Goal: Communication & Community: Answer question/provide support

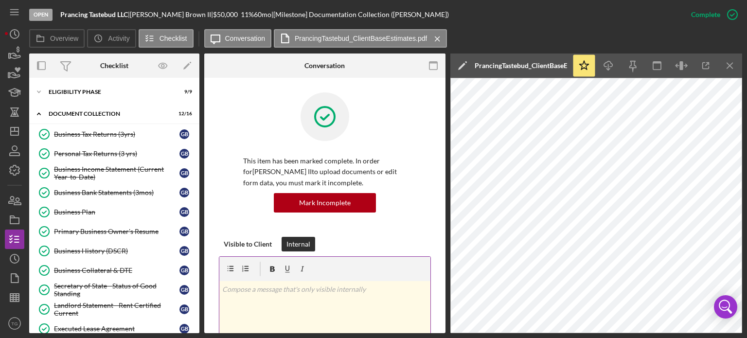
scroll to position [108, 0]
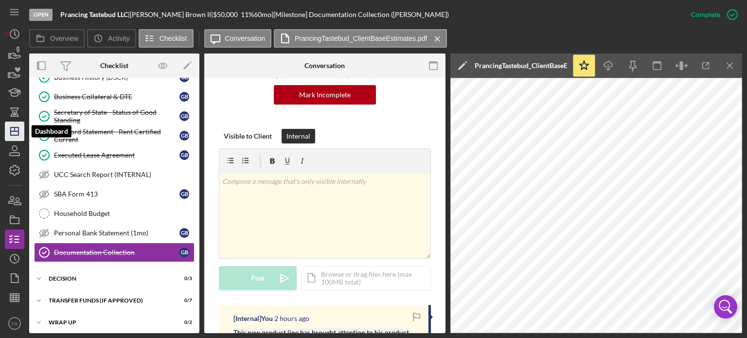
click at [17, 130] on icon "Icon/Dashboard" at bounding box center [14, 131] width 24 height 24
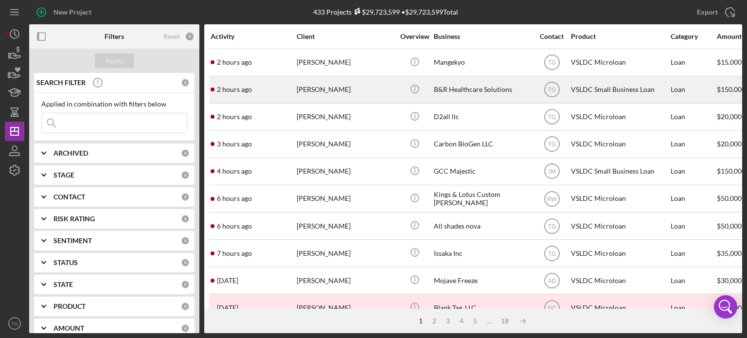
click at [285, 94] on div "2 hours ago [PERSON_NAME] [PERSON_NAME]" at bounding box center [253, 90] width 85 height 26
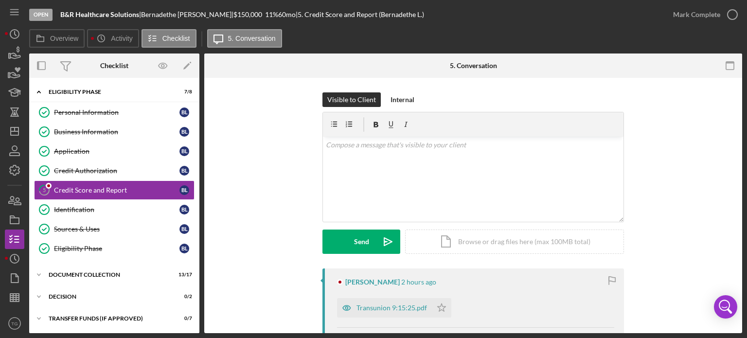
scroll to position [97, 0]
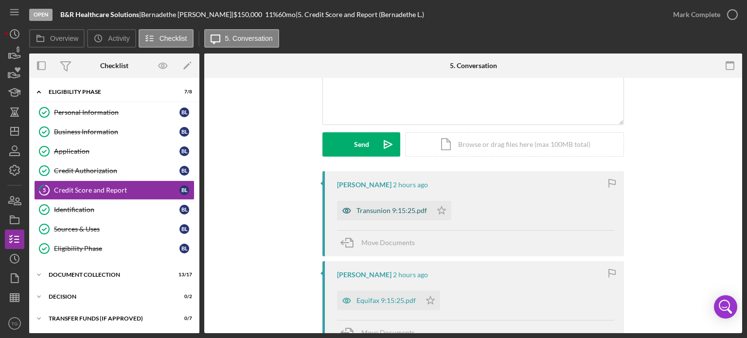
click at [387, 207] on div "Transunion 9:15:25.pdf" at bounding box center [392, 211] width 71 height 8
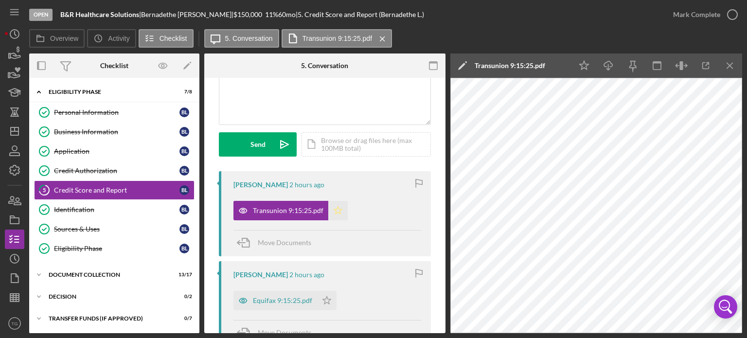
click at [337, 209] on polygon "button" at bounding box center [338, 210] width 8 height 8
click at [328, 302] on polygon "button" at bounding box center [327, 300] width 8 height 8
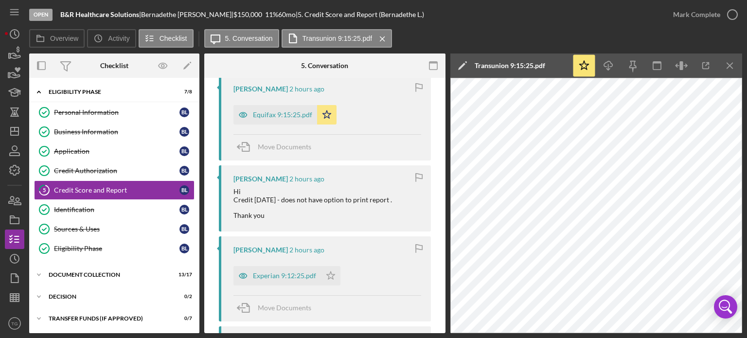
scroll to position [292, 0]
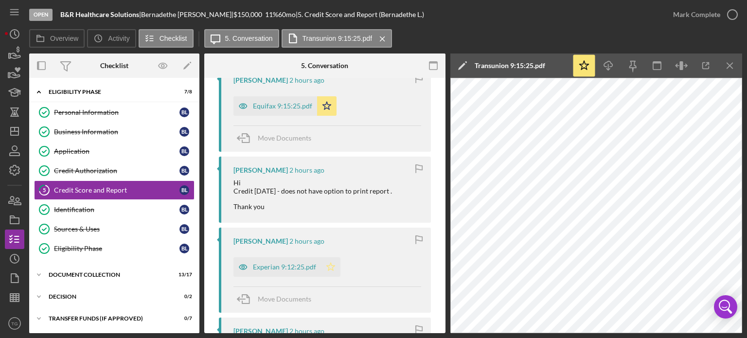
click at [329, 269] on polygon "button" at bounding box center [331, 267] width 8 height 8
click at [286, 270] on div "Experian 9:12:25.pdf" at bounding box center [284, 267] width 63 height 8
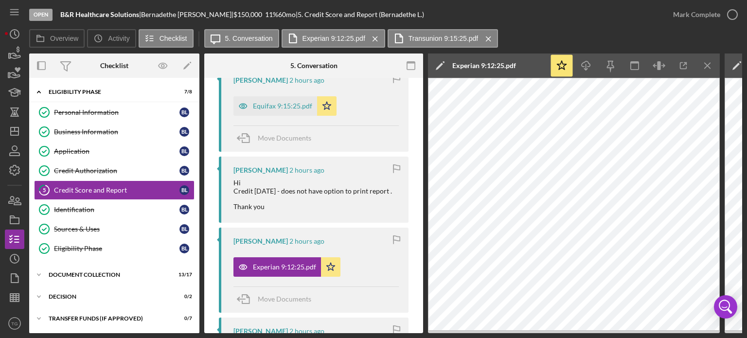
drag, startPoint x: 298, startPoint y: 113, endPoint x: 363, endPoint y: 103, distance: 65.5
click at [363, 103] on div "Equifax 9:15:25.pdf Icon/Star" at bounding box center [316, 103] width 165 height 24
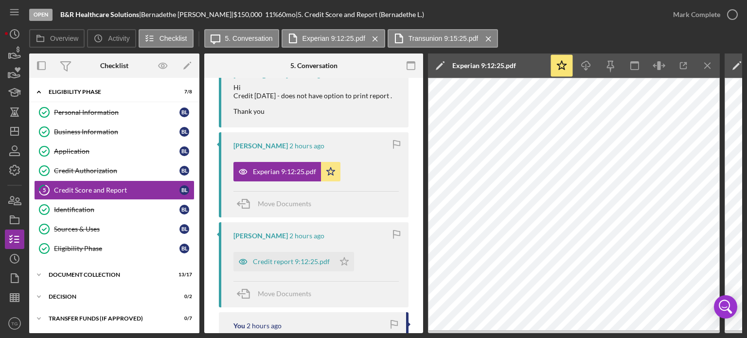
scroll to position [389, 0]
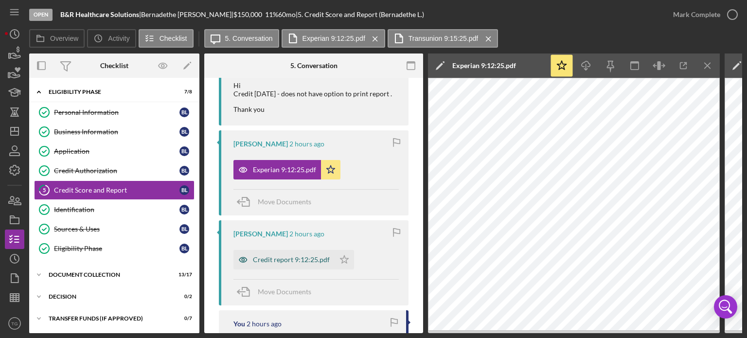
click at [308, 260] on div "Credit report 9:12:25.pdf" at bounding box center [291, 260] width 77 height 8
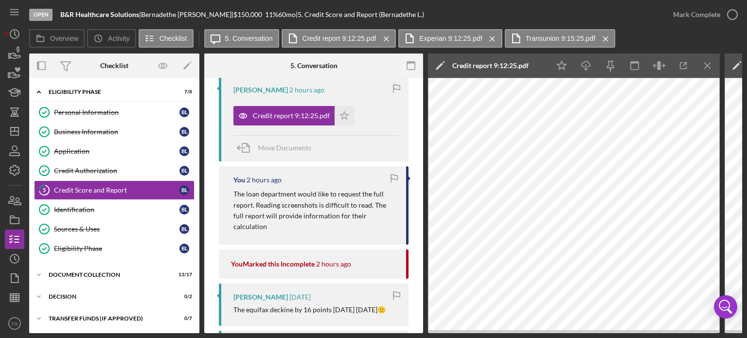
scroll to position [535, 0]
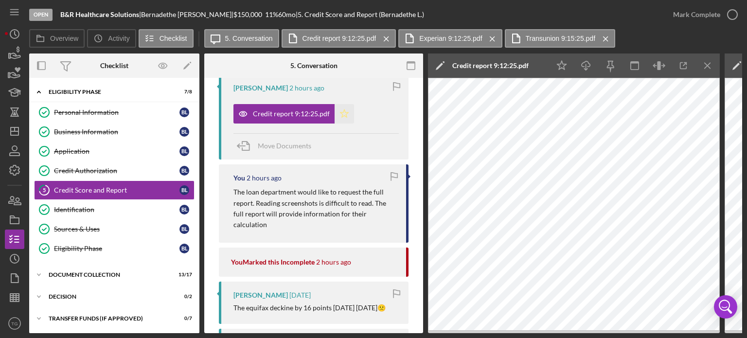
click at [345, 122] on icon "Icon/Star" at bounding box center [344, 113] width 19 height 19
click at [345, 117] on polygon "button" at bounding box center [345, 113] width 8 height 8
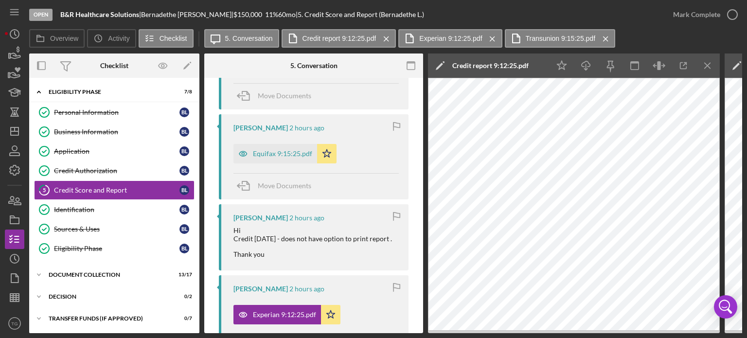
scroll to position [243, 0]
click at [327, 155] on polygon "button" at bounding box center [327, 154] width 8 height 8
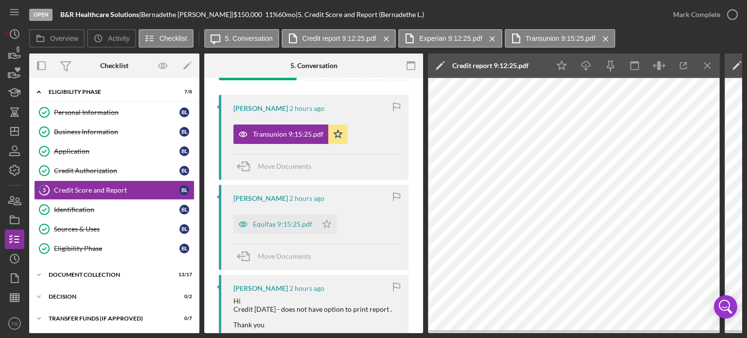
scroll to position [97, 0]
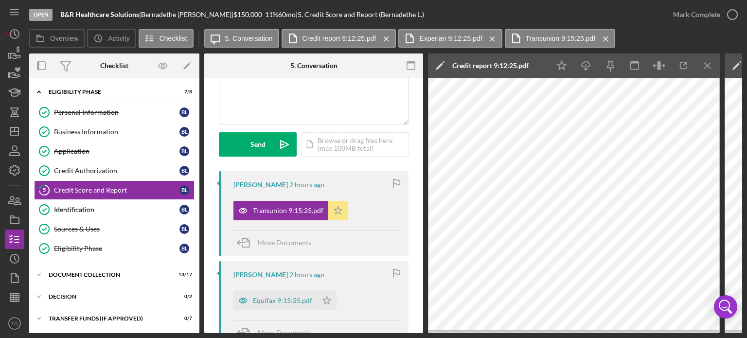
click at [339, 204] on icon "Icon/Star" at bounding box center [337, 210] width 19 height 19
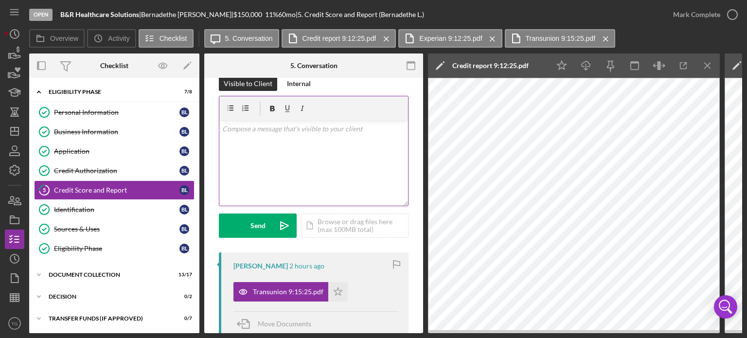
scroll to position [0, 0]
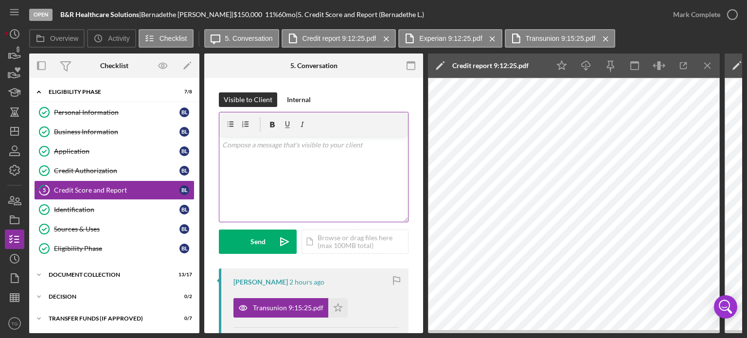
click at [238, 145] on p at bounding box center [313, 145] width 183 height 11
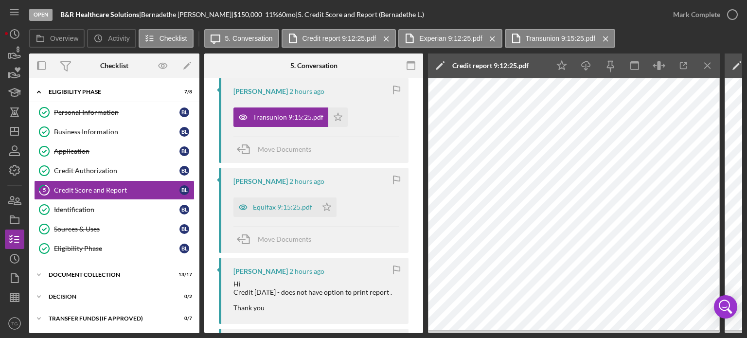
scroll to position [195, 0]
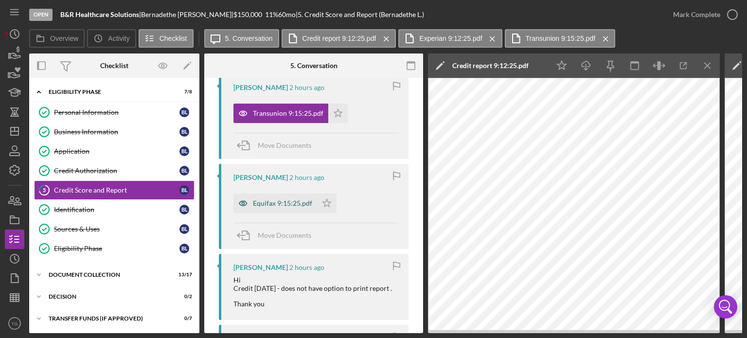
click at [277, 202] on div "Equifax 9:15:25.pdf" at bounding box center [282, 204] width 59 height 8
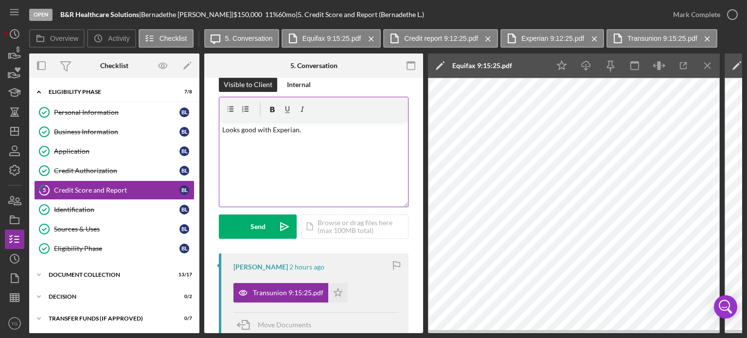
scroll to position [0, 0]
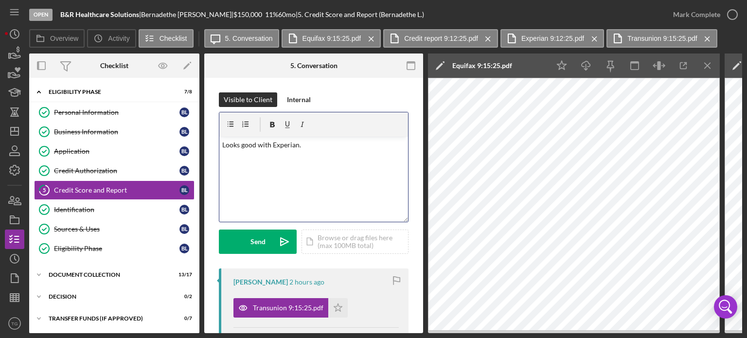
click at [324, 146] on p "Looks good with Experian." at bounding box center [313, 145] width 183 height 11
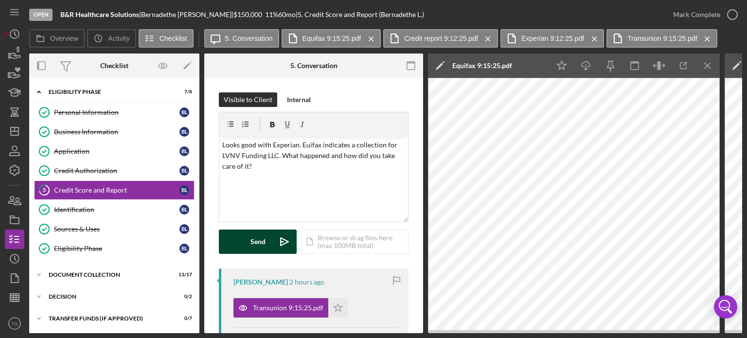
click at [261, 238] on div "Send" at bounding box center [258, 242] width 15 height 24
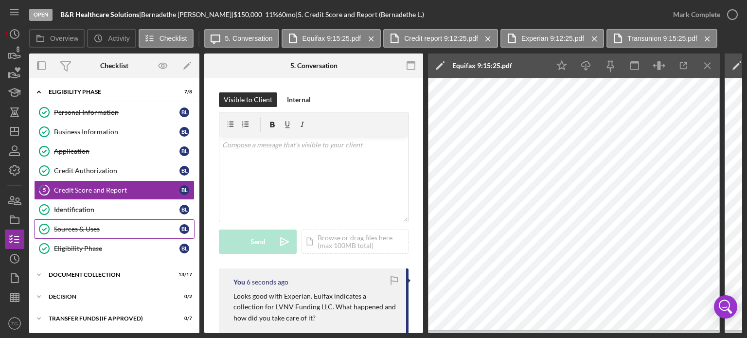
scroll to position [23, 0]
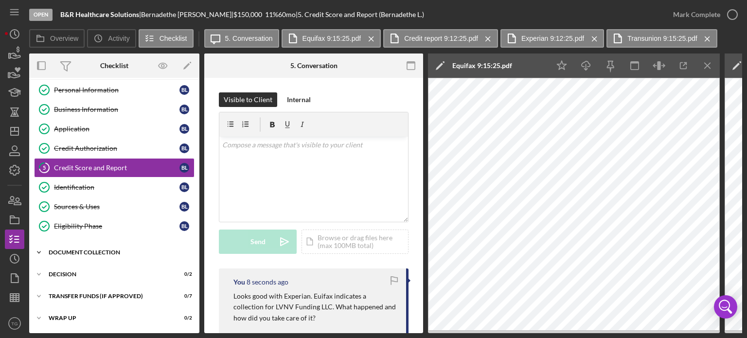
click at [86, 250] on div "Document Collection" at bounding box center [118, 253] width 139 height 6
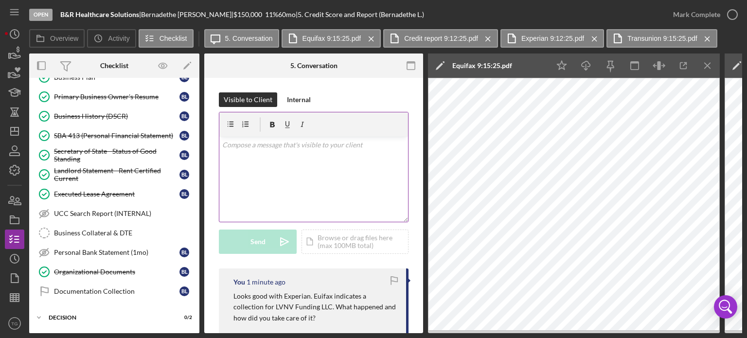
scroll to position [49, 0]
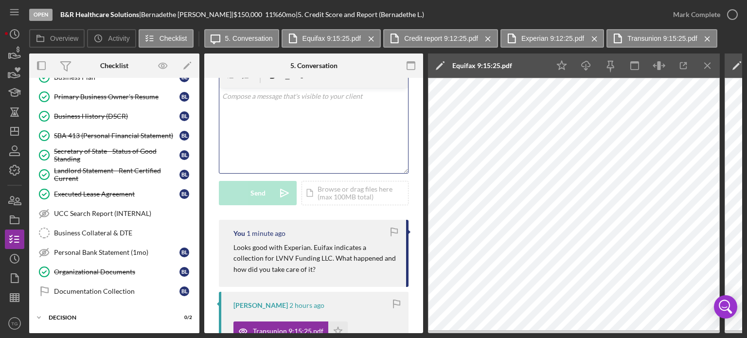
click at [261, 97] on p at bounding box center [313, 96] width 183 height 11
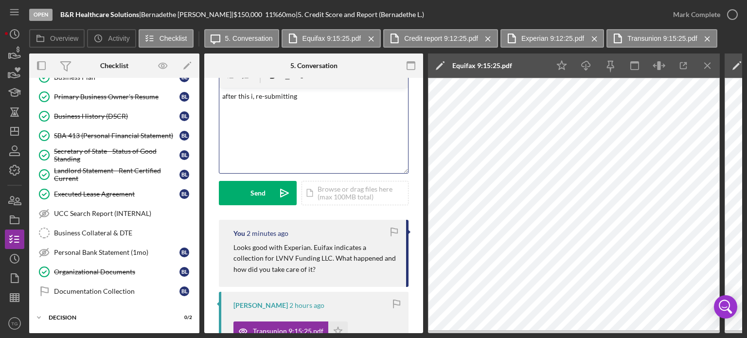
click at [254, 96] on p "after this i, re-submitting" at bounding box center [313, 96] width 183 height 11
click at [303, 95] on p "after this i'm re-submitting" at bounding box center [313, 96] width 183 height 11
click at [265, 190] on button "Send Icon/icon-invite-send" at bounding box center [258, 193] width 78 height 24
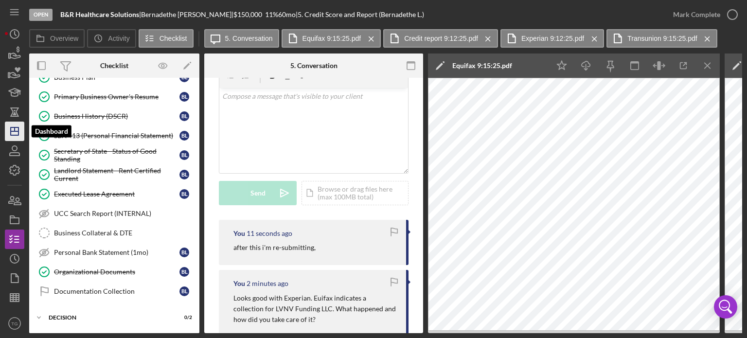
click at [11, 129] on icon "Icon/Dashboard" at bounding box center [14, 131] width 24 height 24
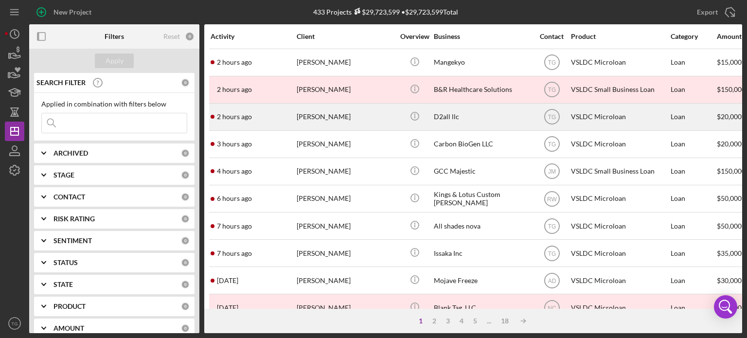
click at [319, 116] on div "[PERSON_NAME]" at bounding box center [345, 117] width 97 height 26
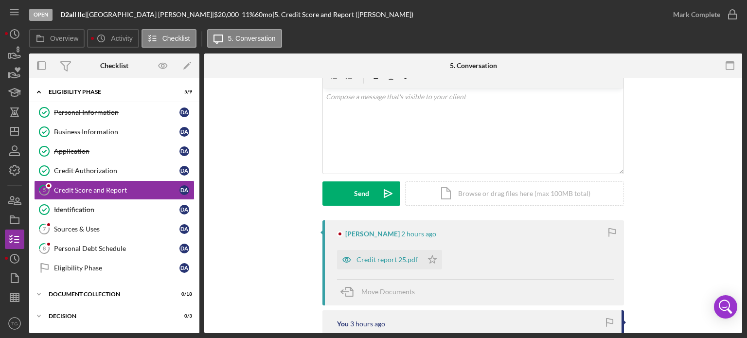
scroll to position [49, 0]
click at [395, 260] on div "Credit report 25.pdf" at bounding box center [387, 259] width 61 height 8
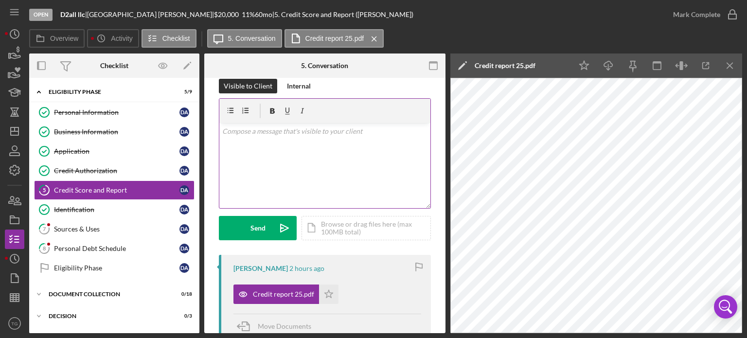
scroll to position [0, 0]
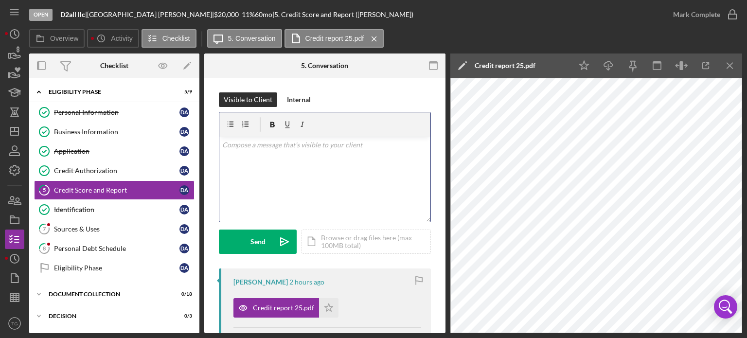
click at [288, 143] on p at bounding box center [325, 145] width 206 height 11
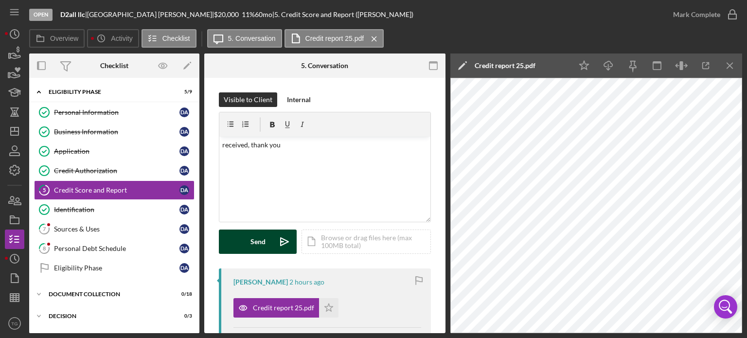
click at [250, 236] on button "Send Icon/icon-invite-send" at bounding box center [258, 242] width 78 height 24
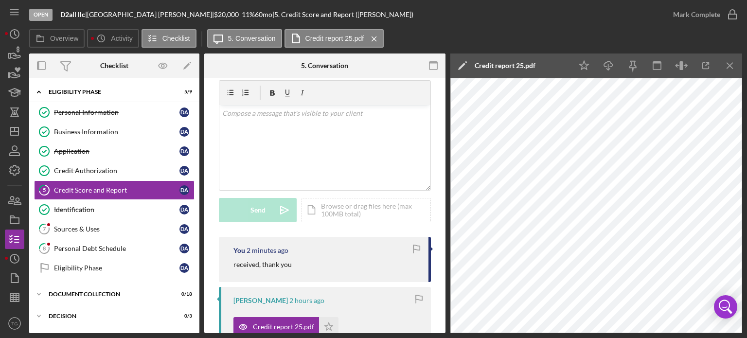
scroll to position [97, 0]
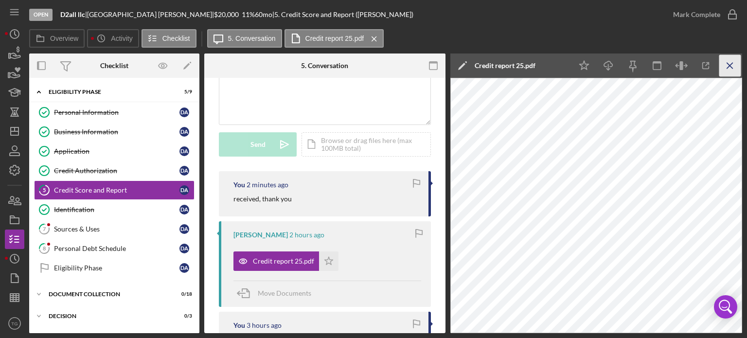
click at [732, 64] on icon "Icon/Menu Close" at bounding box center [731, 66] width 22 height 22
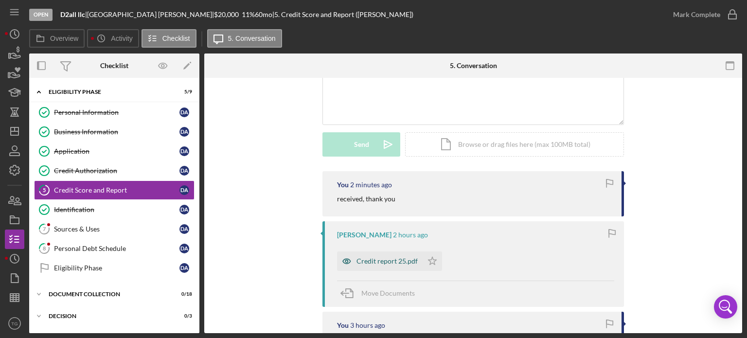
click at [374, 259] on div "Credit report 25.pdf" at bounding box center [387, 261] width 61 height 8
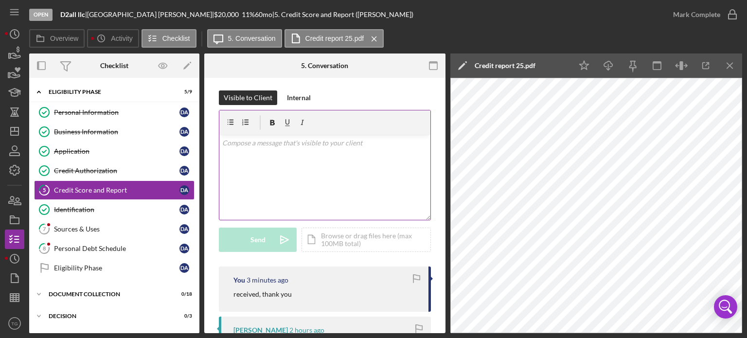
scroll to position [0, 0]
click at [241, 150] on p at bounding box center [325, 145] width 206 height 11
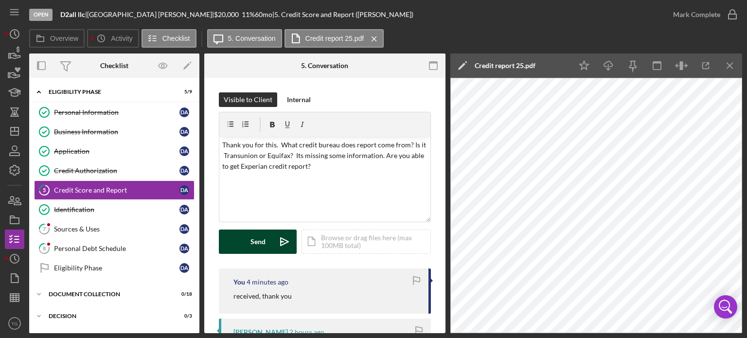
click at [258, 245] on div "Send" at bounding box center [258, 242] width 15 height 24
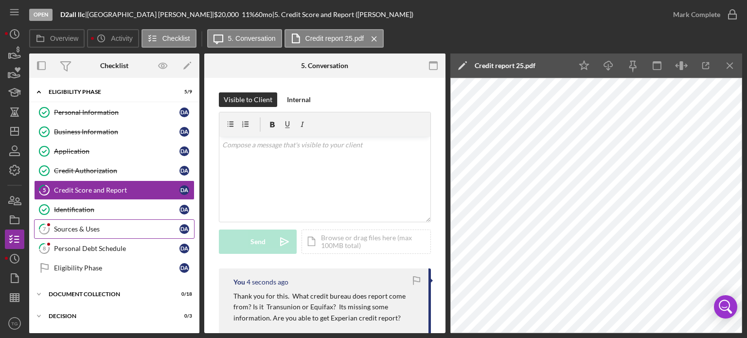
click at [84, 231] on div "Sources & Uses" at bounding box center [117, 229] width 126 height 8
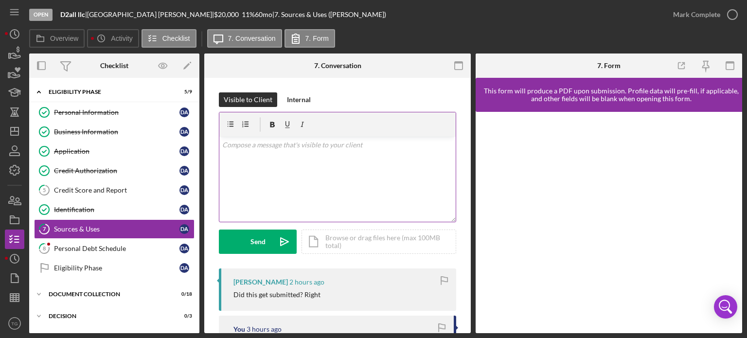
click at [259, 146] on p at bounding box center [337, 145] width 231 height 11
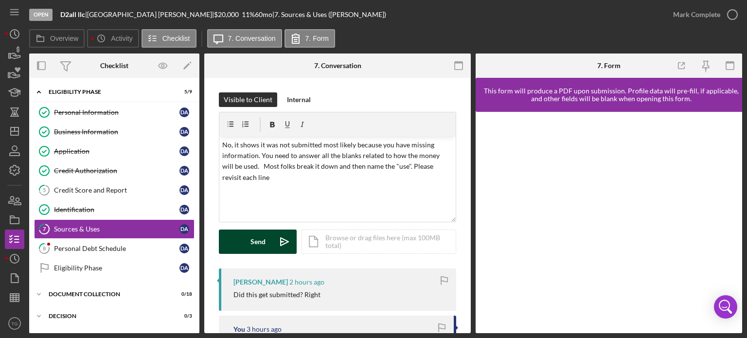
click at [272, 244] on button "Send Icon/icon-invite-send" at bounding box center [258, 242] width 78 height 24
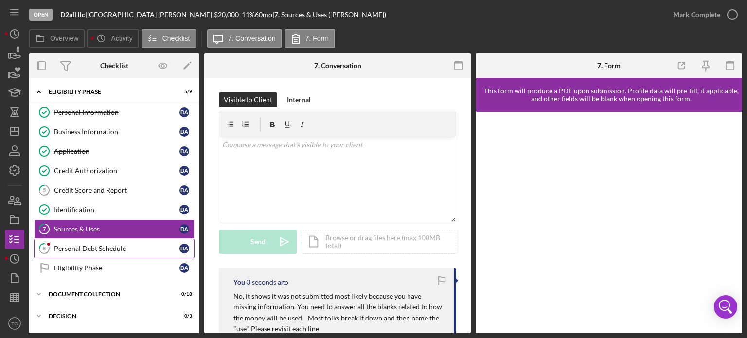
click at [76, 247] on div "Personal Debt Schedule" at bounding box center [117, 249] width 126 height 8
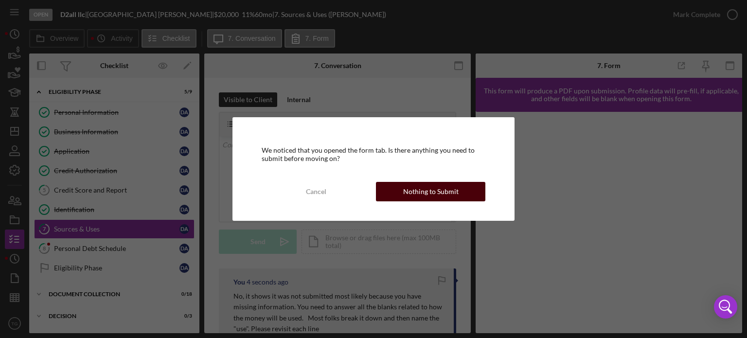
click at [418, 189] on div "Nothing to Submit" at bounding box center [430, 191] width 55 height 19
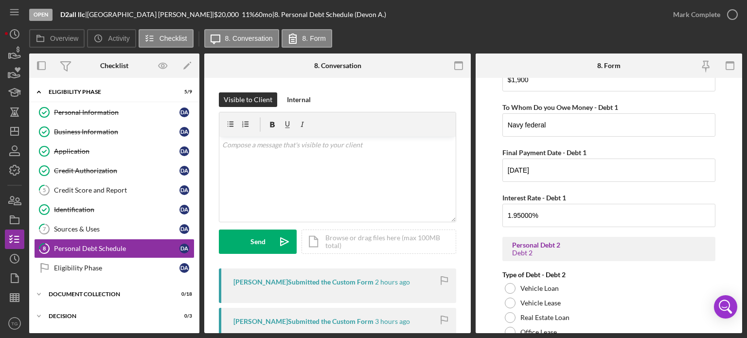
scroll to position [475, 0]
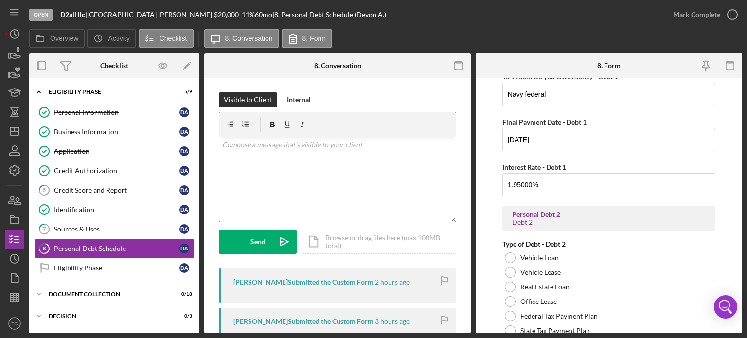
click at [283, 149] on p at bounding box center [337, 145] width 231 height 11
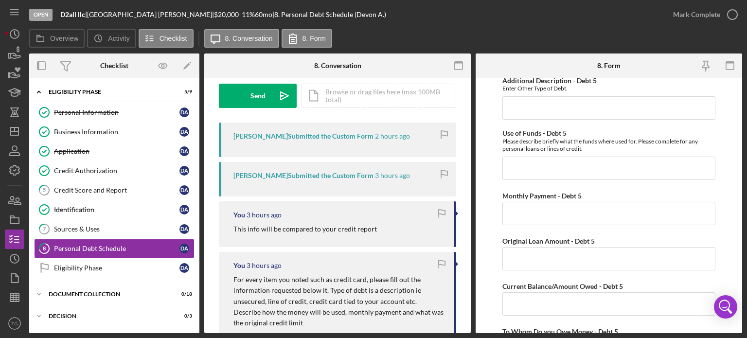
scroll to position [0, 0]
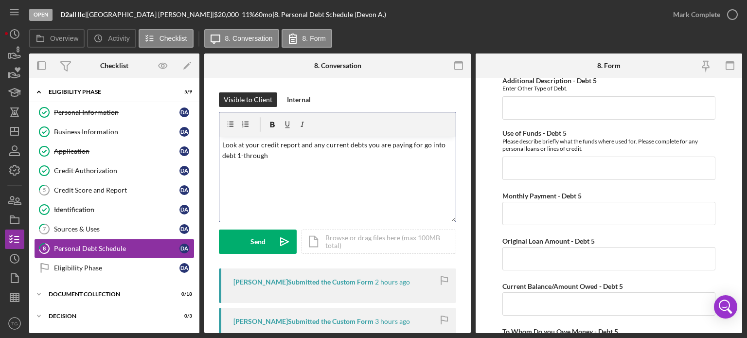
click at [328, 152] on p "Look at your credit report and any current debts you are paying for go into deb…" at bounding box center [337, 151] width 231 height 22
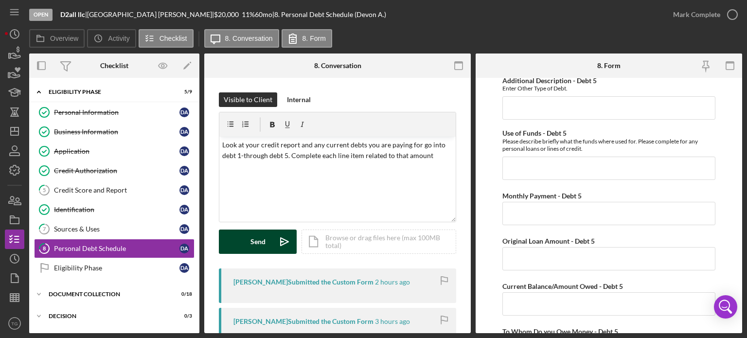
click at [264, 246] on div "Send" at bounding box center [258, 242] width 15 height 24
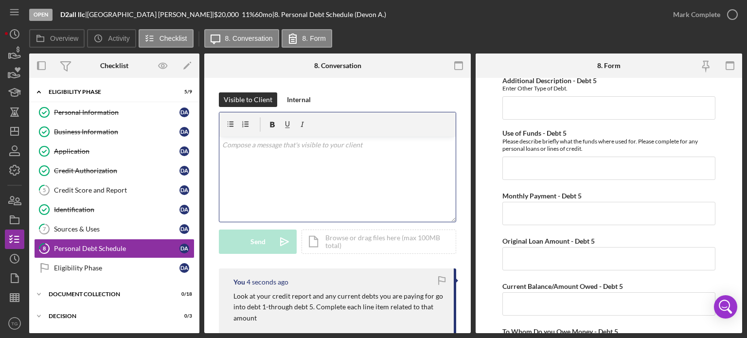
click at [292, 148] on p at bounding box center [337, 145] width 231 height 11
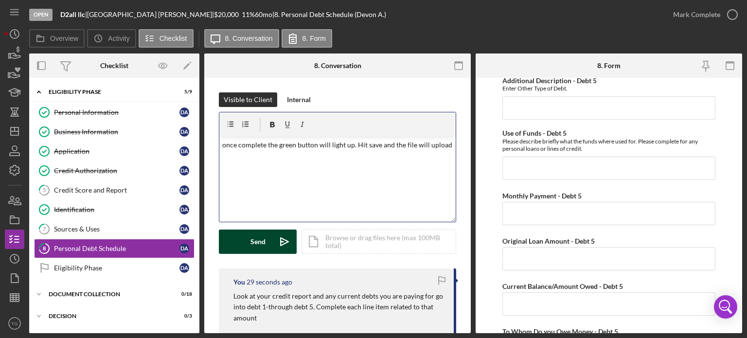
click at [267, 241] on button "Send Icon/icon-invite-send" at bounding box center [258, 242] width 78 height 24
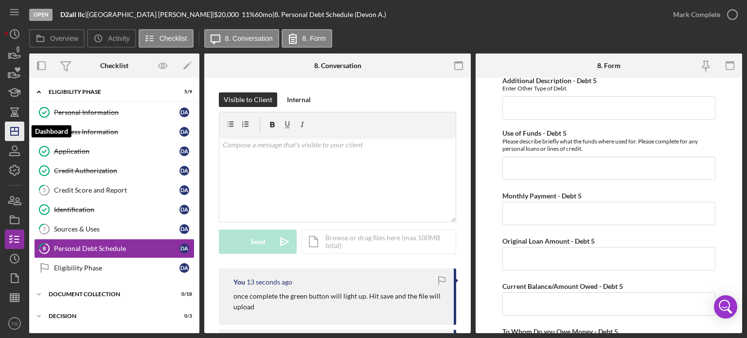
click at [15, 127] on icon "Icon/Dashboard" at bounding box center [14, 131] width 24 height 24
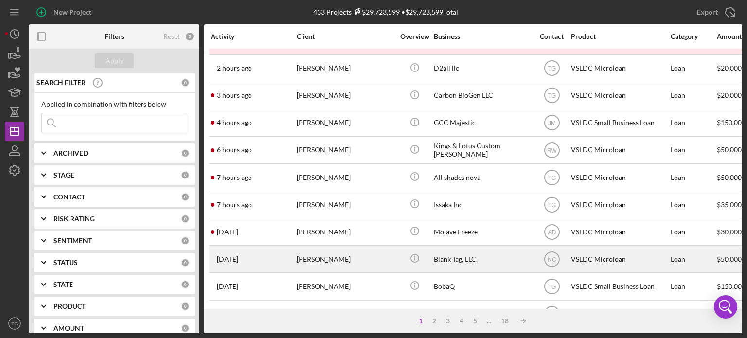
scroll to position [97, 0]
